Goal: Navigation & Orientation: Find specific page/section

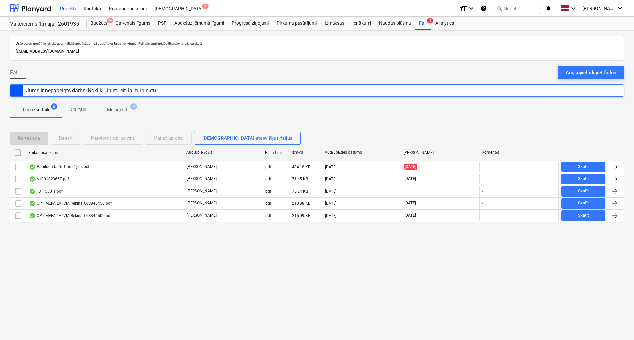
drag, startPoint x: 77, startPoint y: 115, endPoint x: 73, endPoint y: 115, distance: 4.3
click at [77, 115] on span "Citi faili" at bounding box center [78, 109] width 32 height 11
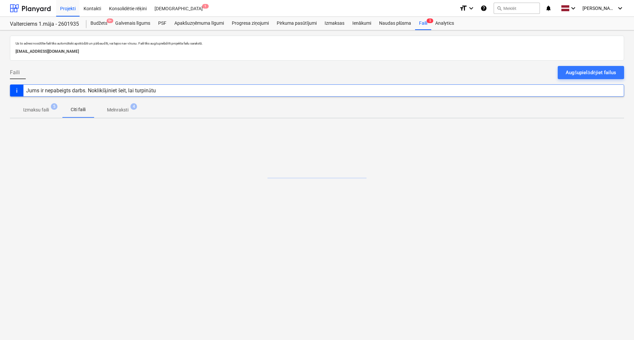
click at [46, 113] on p "Izmaksu faili" at bounding box center [36, 110] width 26 height 7
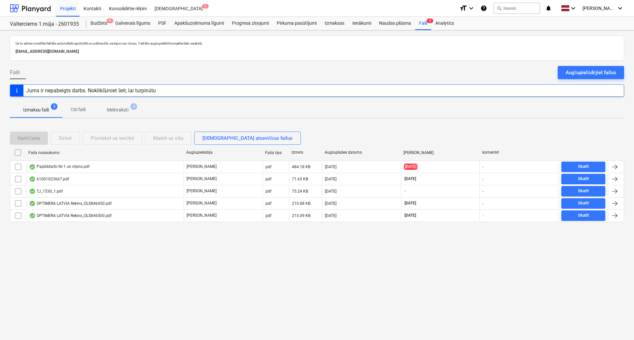
click at [116, 112] on p "Melnraksti" at bounding box center [117, 110] width 21 height 7
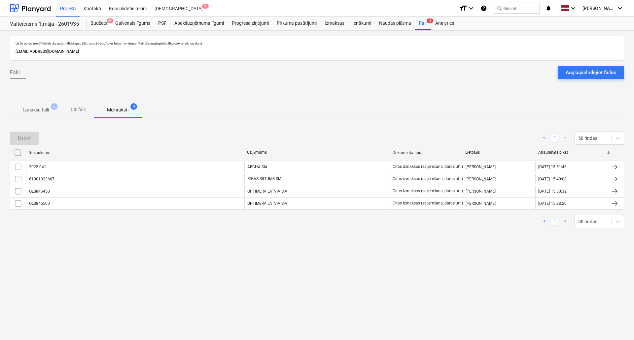
click at [43, 113] on p "Izmaksu faili" at bounding box center [36, 110] width 26 height 7
